Goal: Navigation & Orientation: Find specific page/section

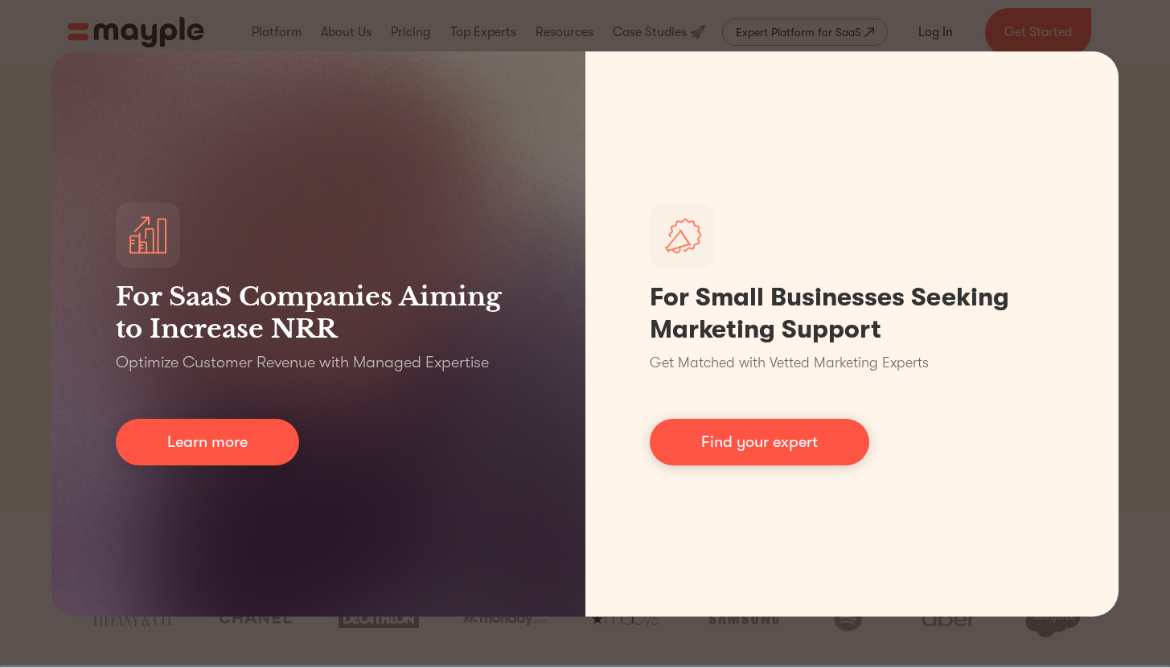
click at [1157, 158] on div "For SaaS Companies Aiming to Increase NRR Optimize Customer Revenue with Manage…" at bounding box center [585, 334] width 1170 height 668
click at [566, 23] on div "For SaaS Companies Aiming to Increase NRR Optimize Customer Revenue with Manage…" at bounding box center [585, 334] width 1170 height 668
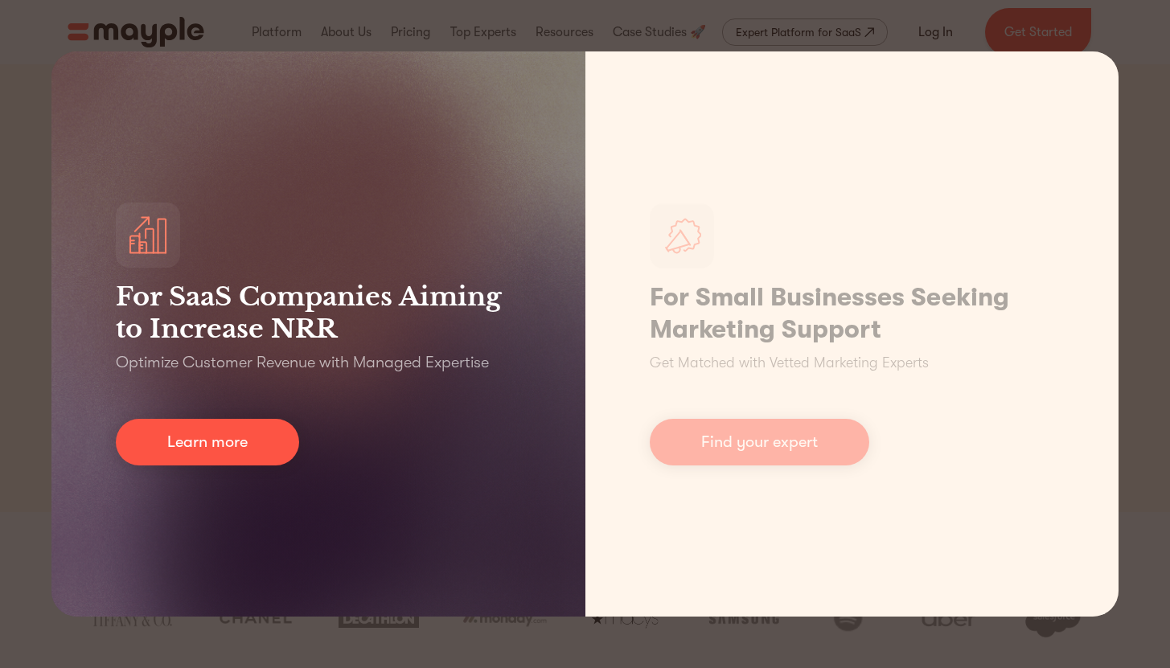
click at [273, 475] on div "For SaaS Companies Aiming to Increase NRR Optimize Customer Revenue with Manage…" at bounding box center [318, 333] width 534 height 565
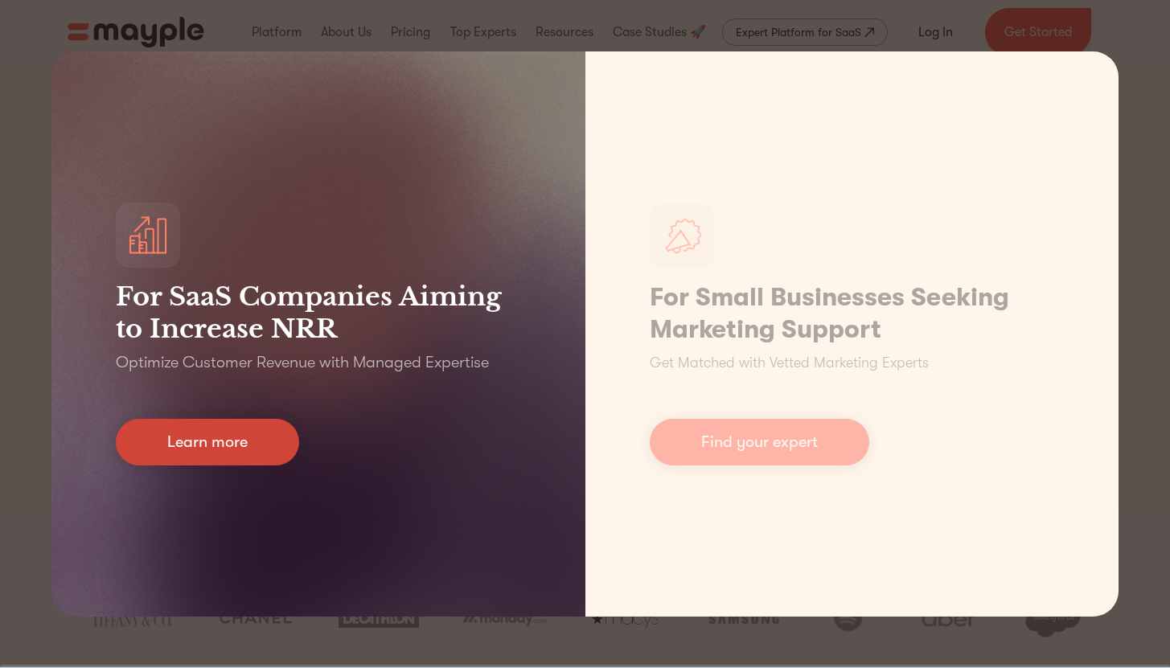
click at [280, 441] on link "Learn more" at bounding box center [207, 442] width 183 height 47
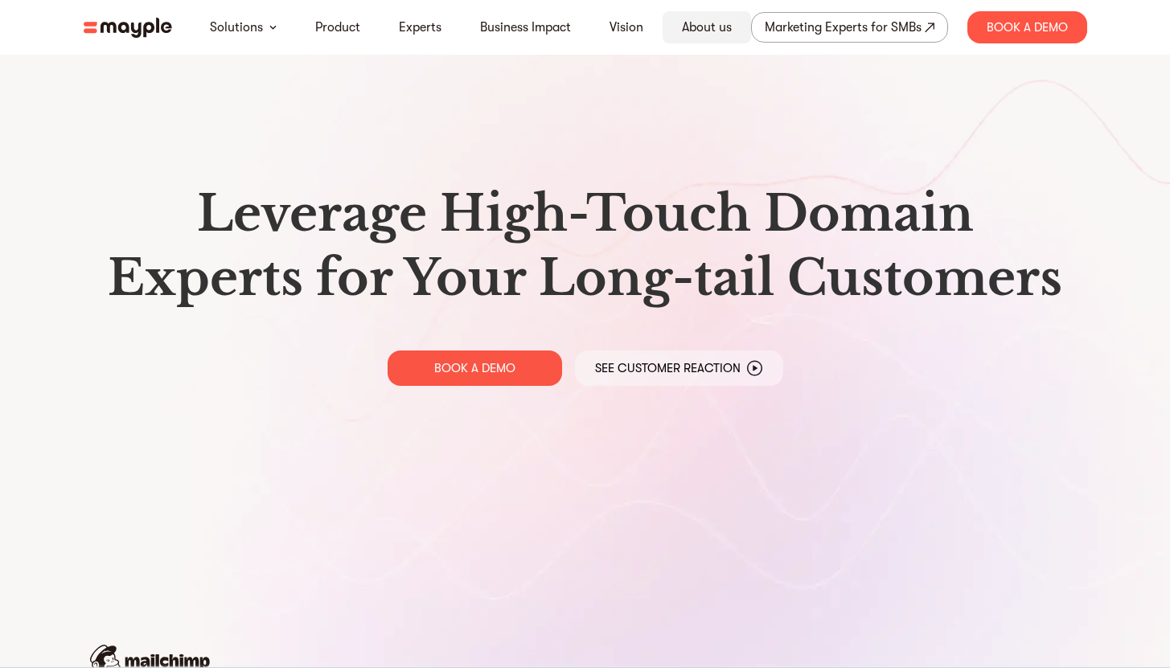
click at [709, 41] on div "About us" at bounding box center [707, 27] width 88 height 32
click at [713, 22] on link "About us" at bounding box center [707, 27] width 50 height 19
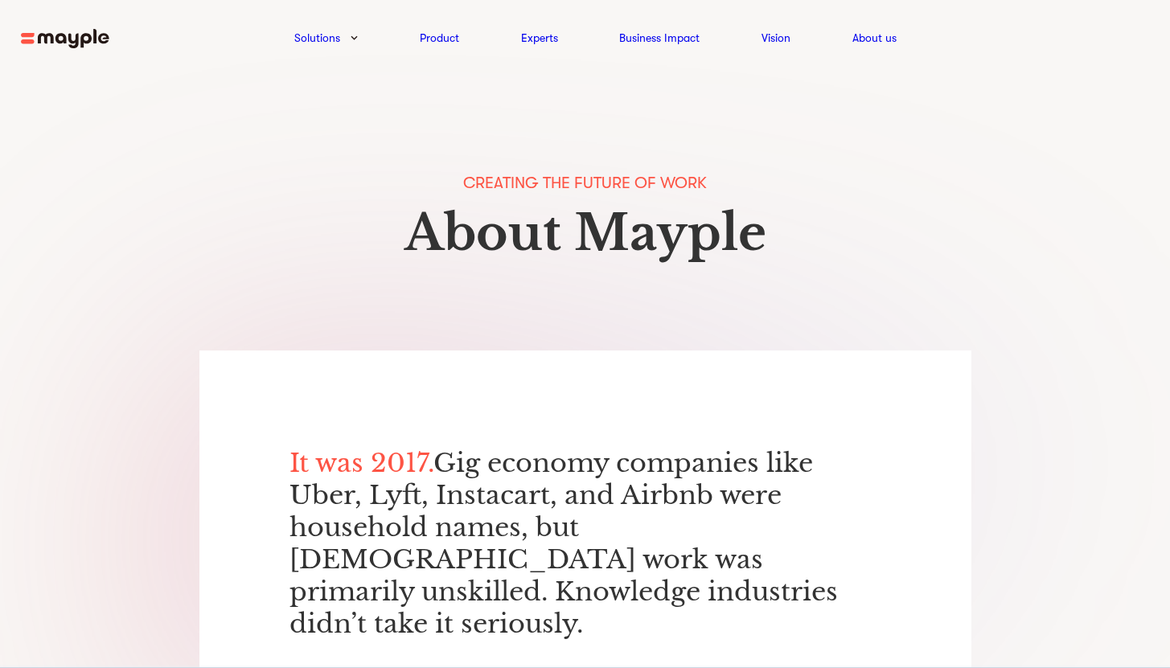
click at [73, 35] on img at bounding box center [65, 39] width 88 height 20
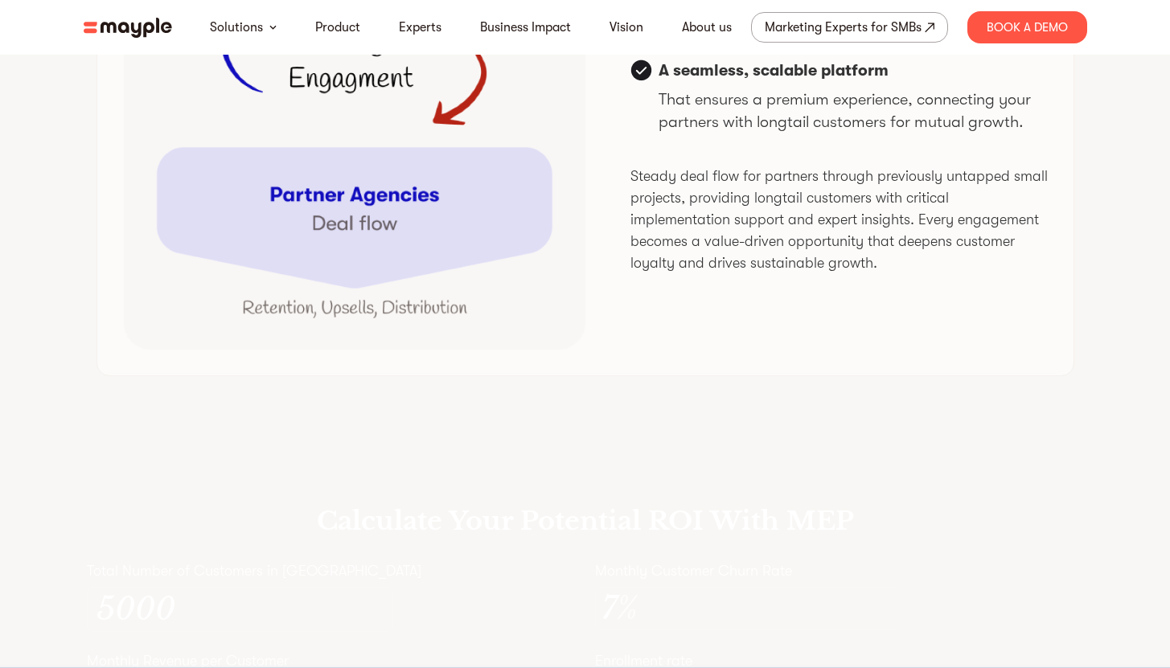
scroll to position [4227, 0]
